Goal: Information Seeking & Learning: Learn about a topic

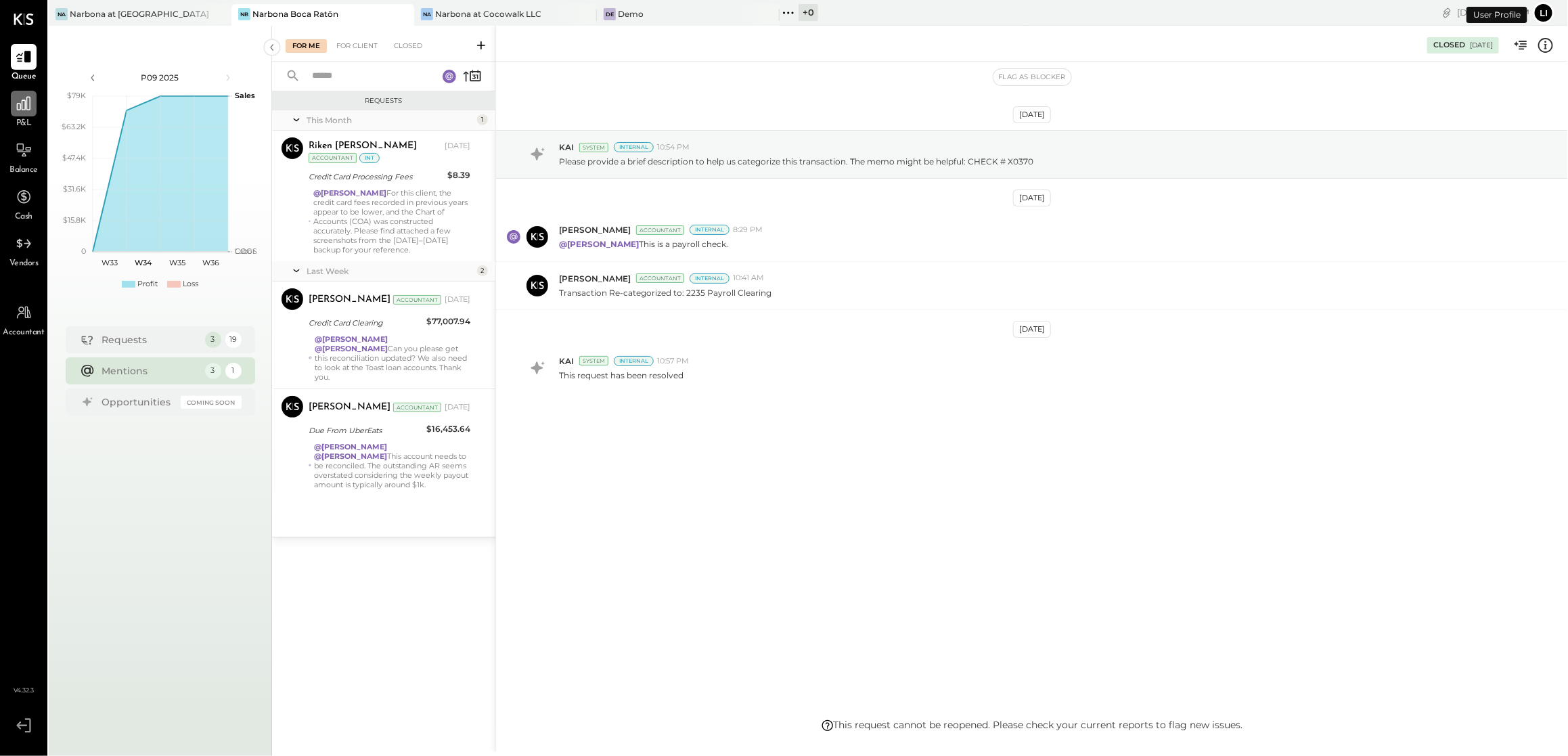
click at [17, 109] on icon at bounding box center [23, 103] width 14 height 14
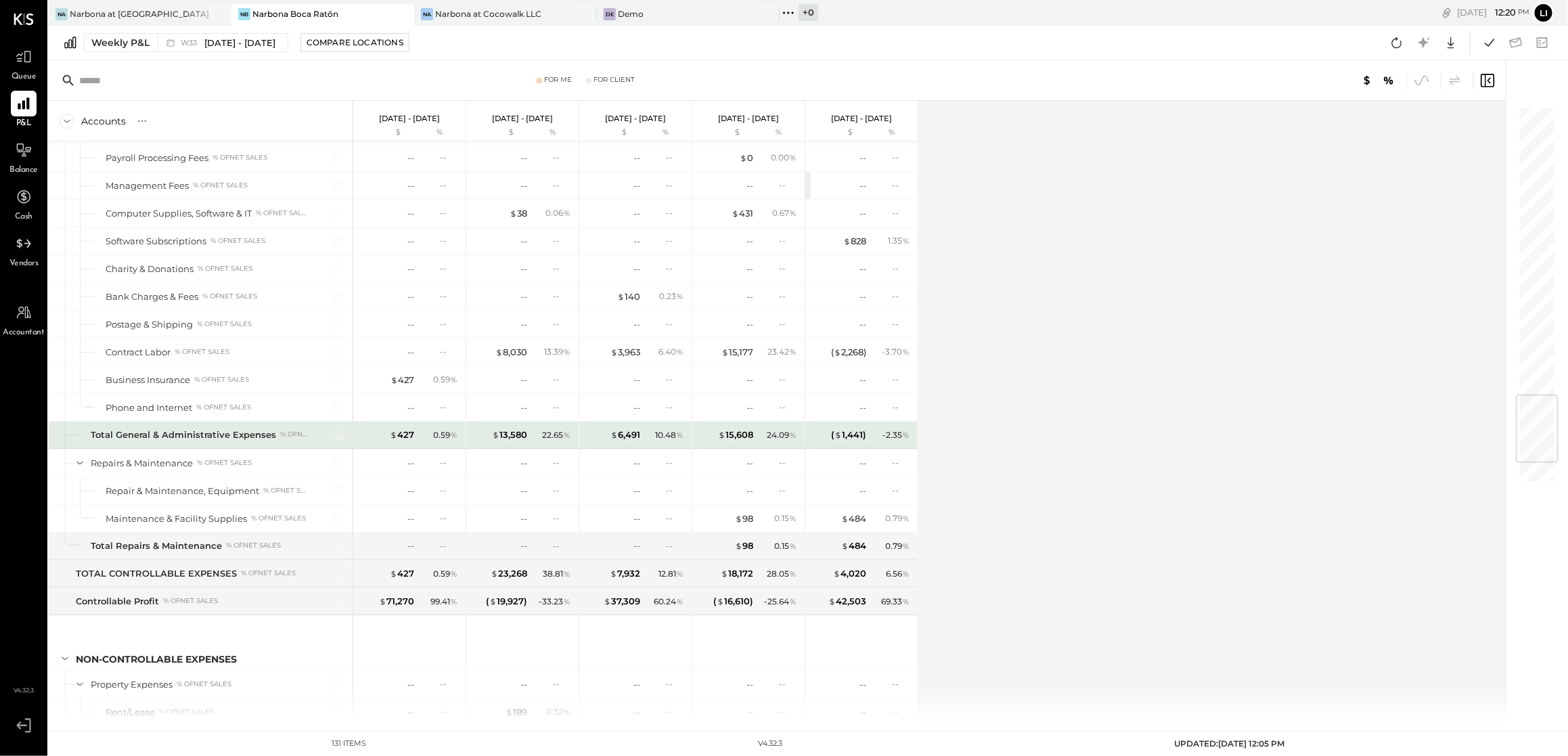
scroll to position [2629, 0]
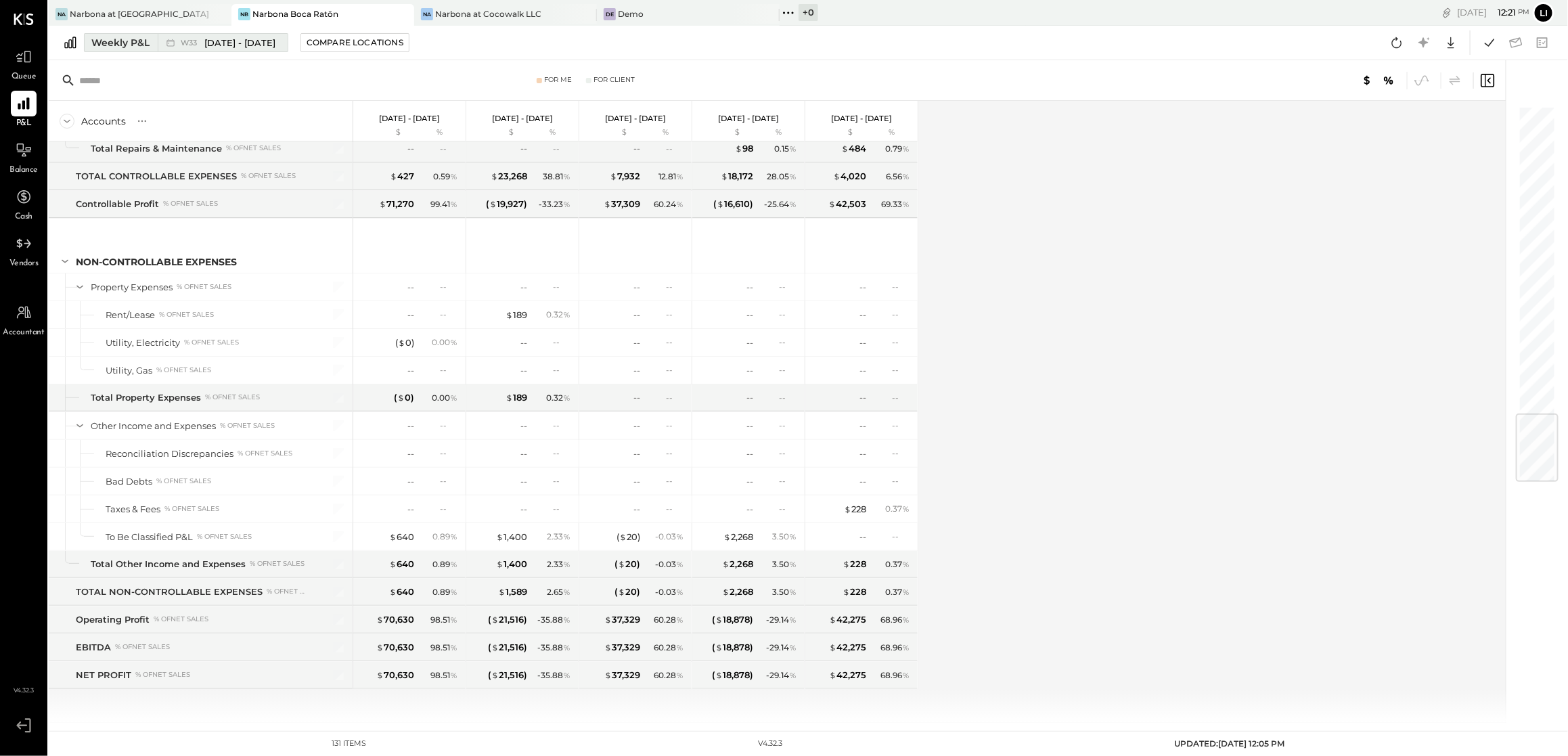
click at [226, 46] on span "[DATE] - [DATE]" at bounding box center [240, 43] width 71 height 13
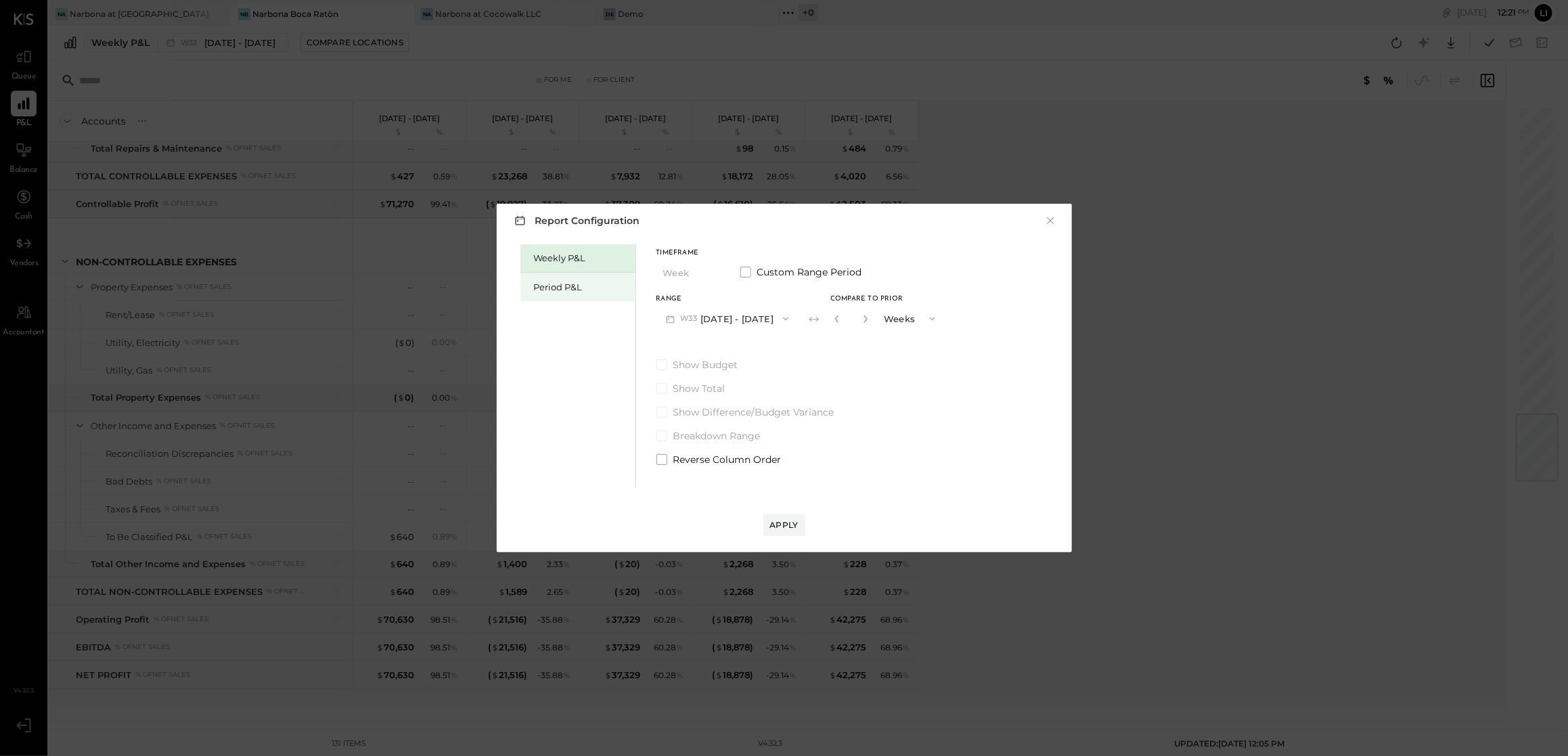
click at [585, 281] on div "Period P&L" at bounding box center [581, 287] width 95 height 13
click at [759, 323] on button "P09 [DATE] - [DATE]" at bounding box center [726, 318] width 140 height 25
click at [752, 323] on span "[DATE] - [DATE]" at bounding box center [719, 321] width 64 height 11
click at [823, 319] on button "Compare" at bounding box center [834, 318] width 56 height 14
click at [870, 320] on button "button" at bounding box center [864, 319] width 11 height 15
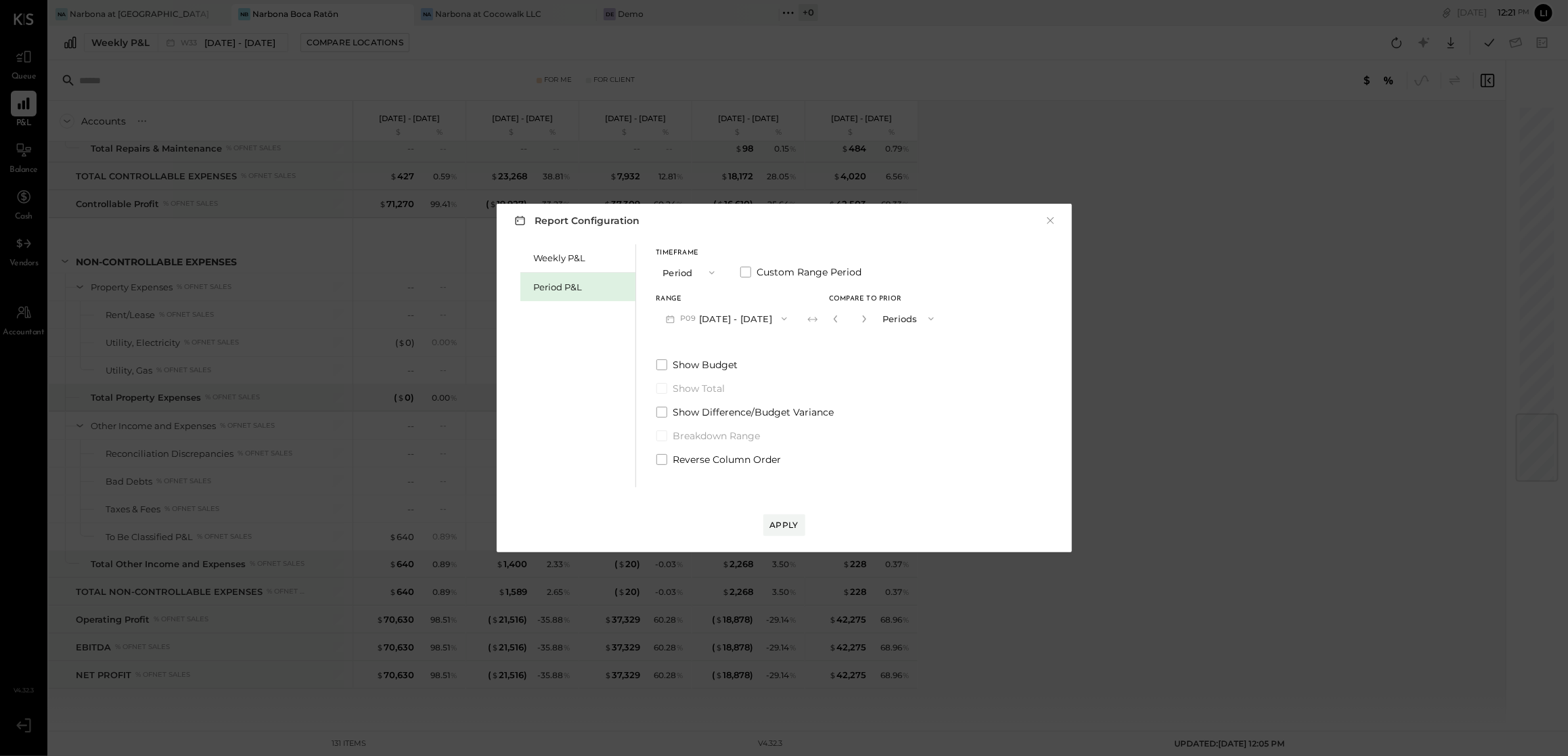
click at [870, 320] on button "button" at bounding box center [864, 319] width 11 height 15
type input "*"
click at [786, 527] on div "Apply" at bounding box center [784, 524] width 29 height 11
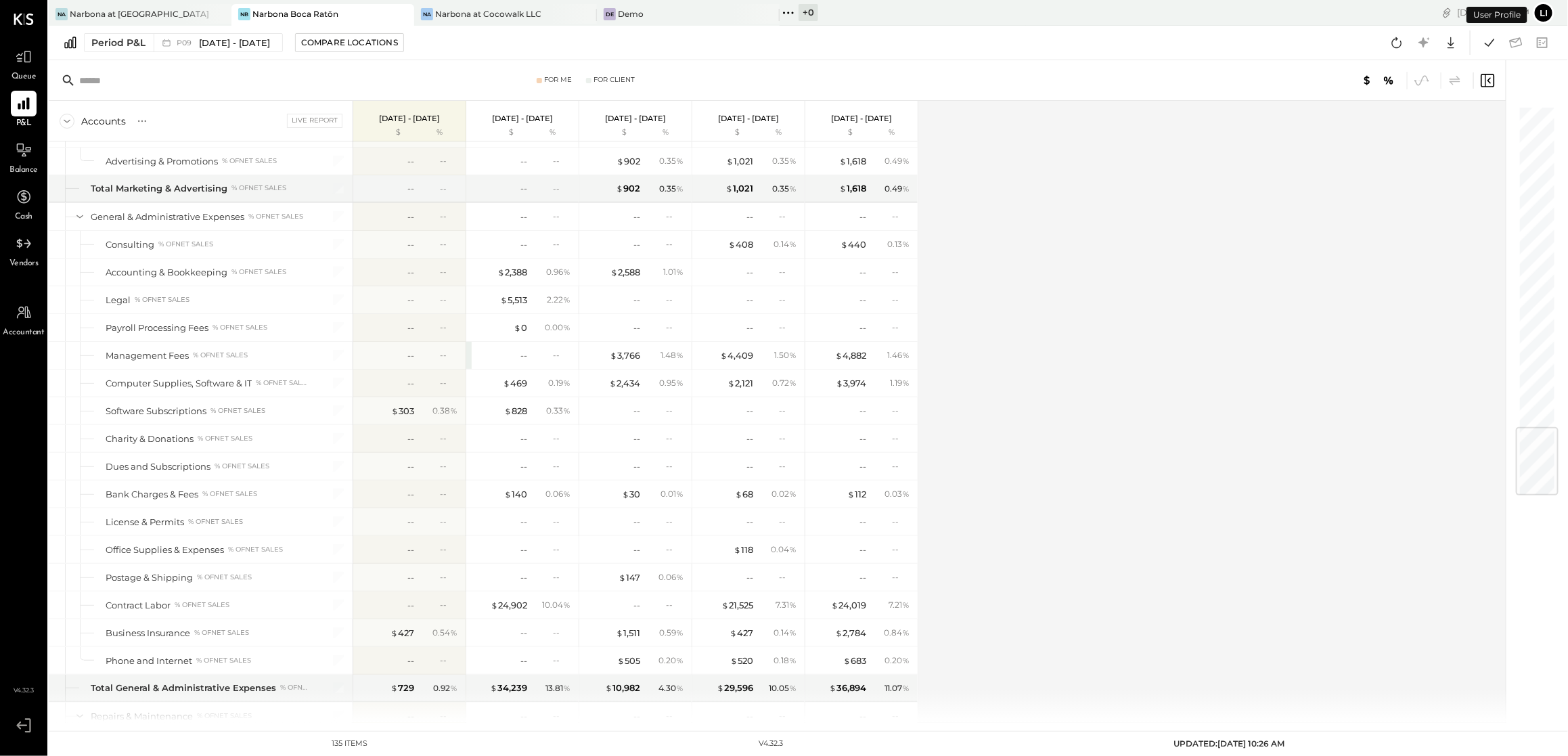
scroll to position [2740, 0]
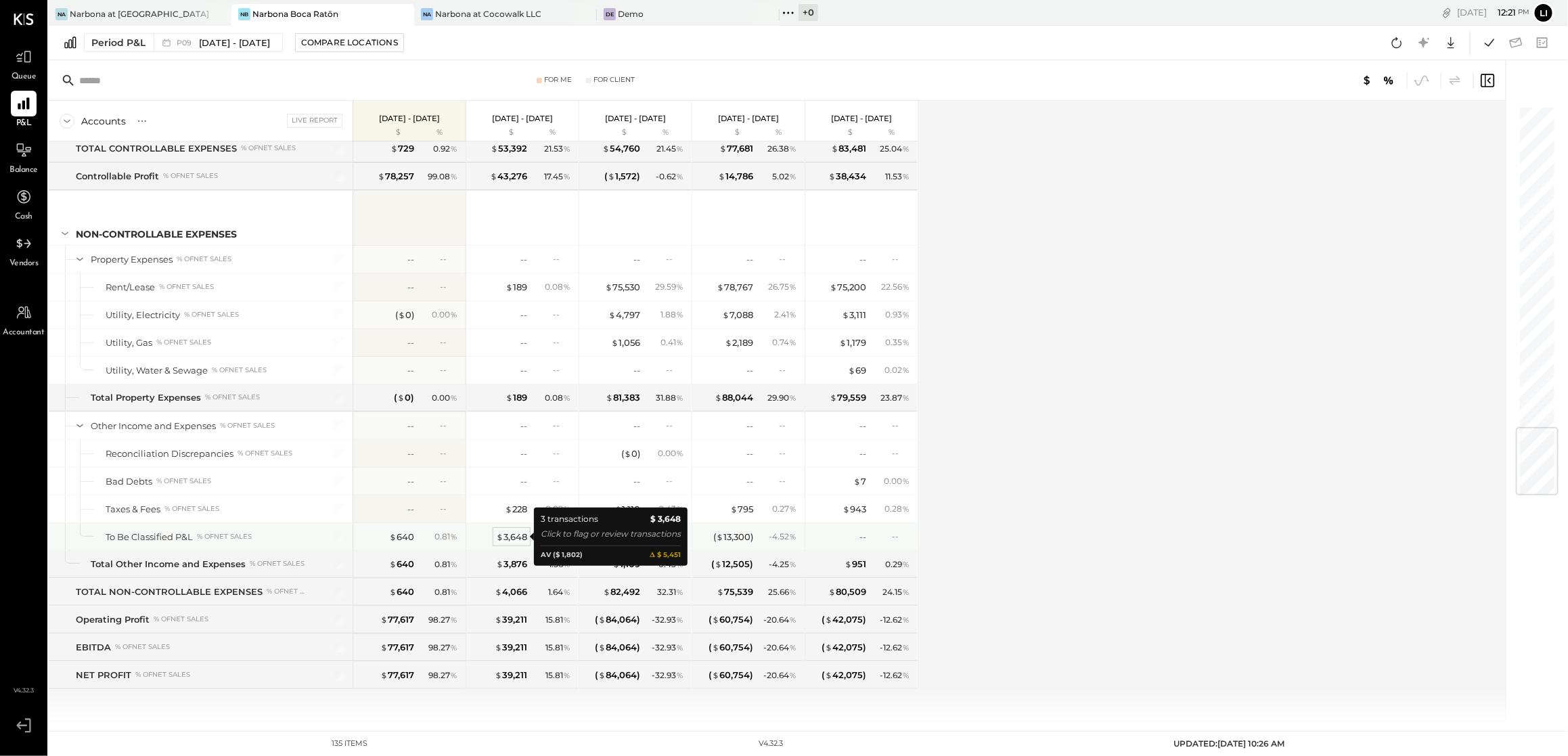
click at [517, 537] on div "$ 3,648" at bounding box center [511, 537] width 31 height 13
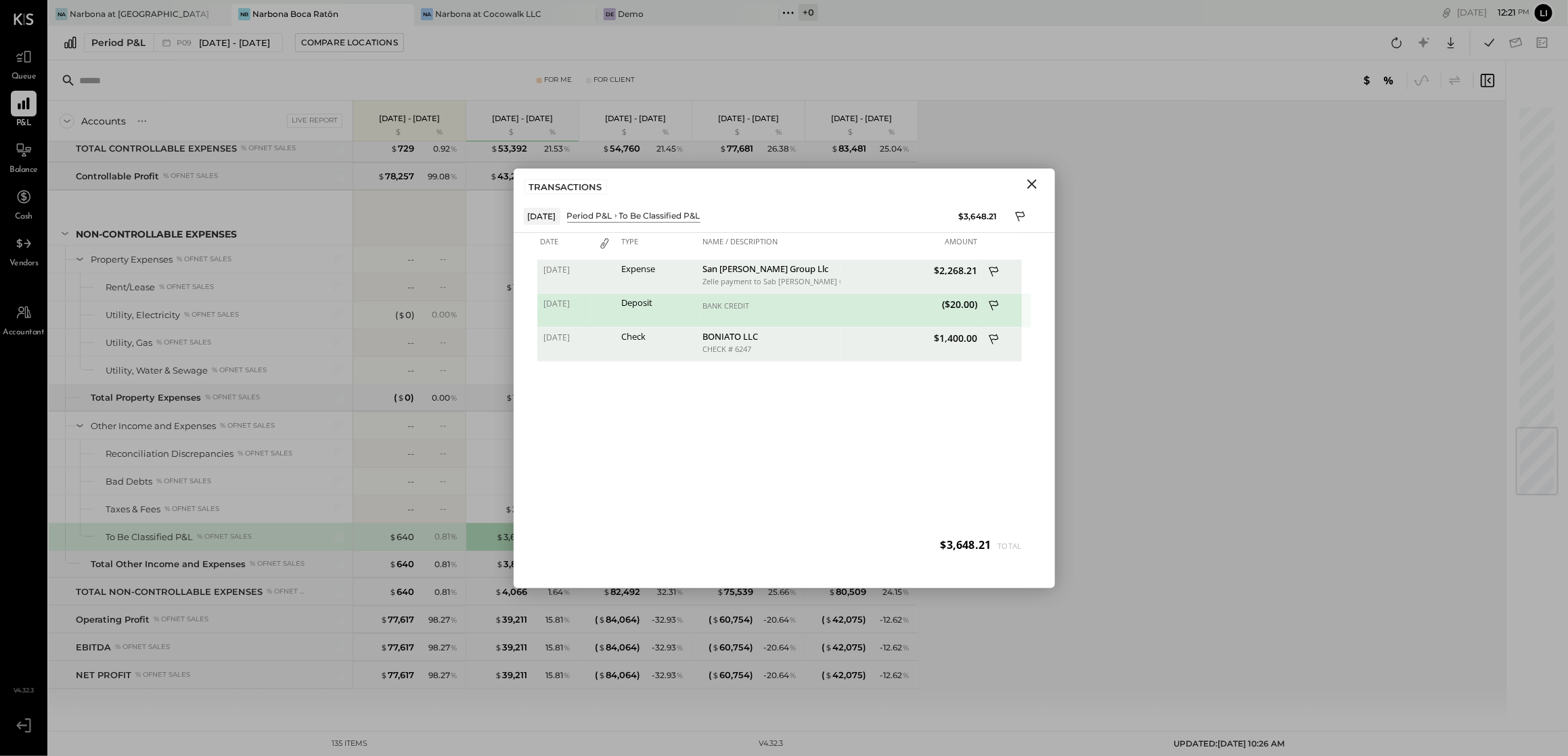
click at [742, 306] on div "BANK CREDIT" at bounding box center [770, 306] width 134 height 9
click at [668, 305] on div "Deposit" at bounding box center [659, 302] width 74 height 9
click at [641, 305] on div "Deposit" at bounding box center [659, 302] width 74 height 9
click at [624, 345] on div "Check" at bounding box center [658, 344] width 81 height 33
click at [636, 308] on div "Deposit" at bounding box center [659, 302] width 74 height 9
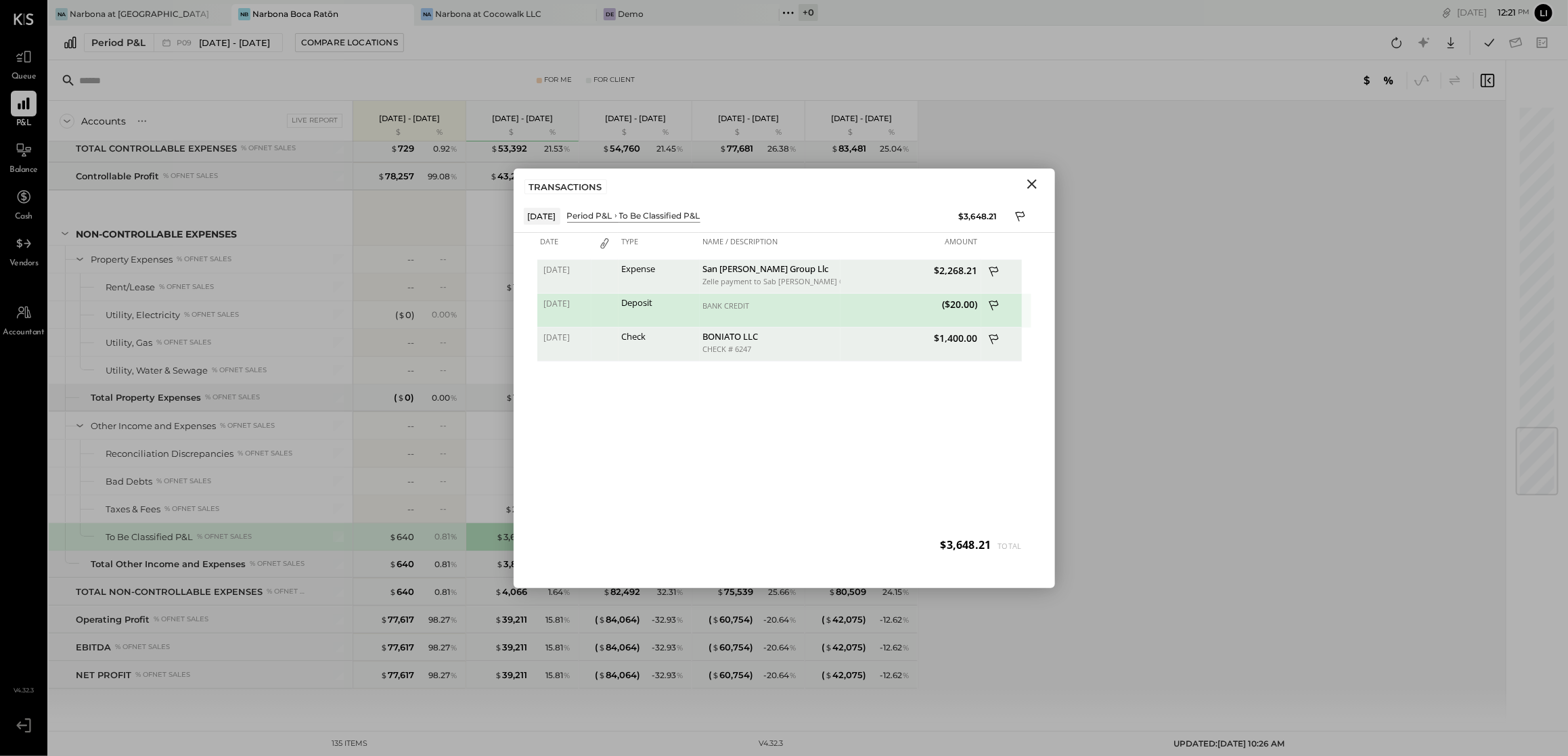
click at [767, 325] on div "BANK CREDIT" at bounding box center [770, 311] width 140 height 33
click at [768, 350] on div "CHECK # 6247" at bounding box center [770, 350] width 134 height 9
